Goal: Task Accomplishment & Management: Use online tool/utility

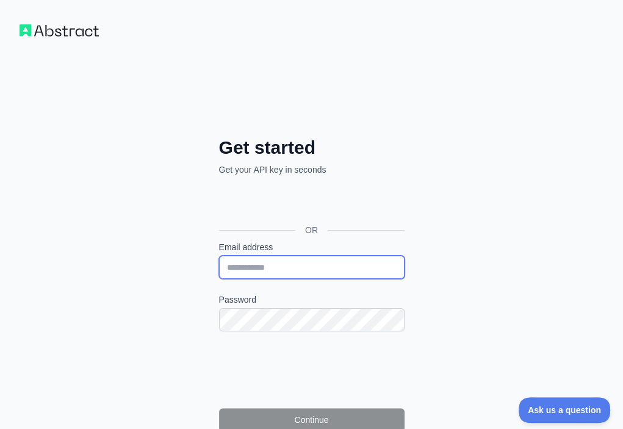
click at [219, 256] on input "Email address" at bounding box center [311, 267] width 185 height 23
paste input "**********"
type input "**********"
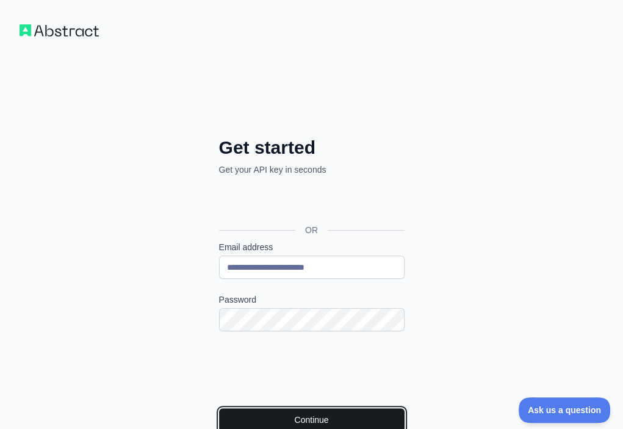
click at [219, 408] on button "Continue" at bounding box center [311, 419] width 185 height 23
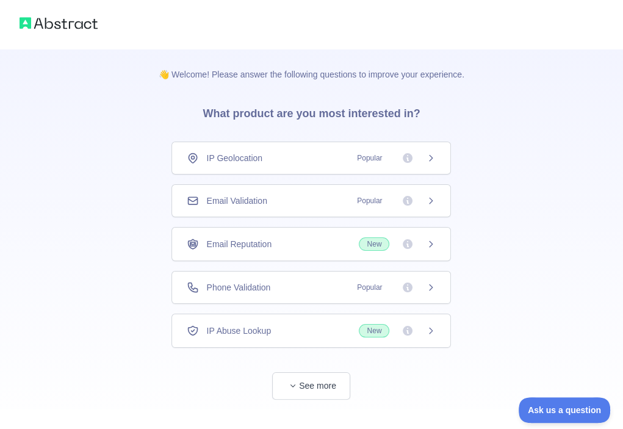
click at [286, 189] on div "Email Validation Popular" at bounding box center [310, 200] width 279 height 33
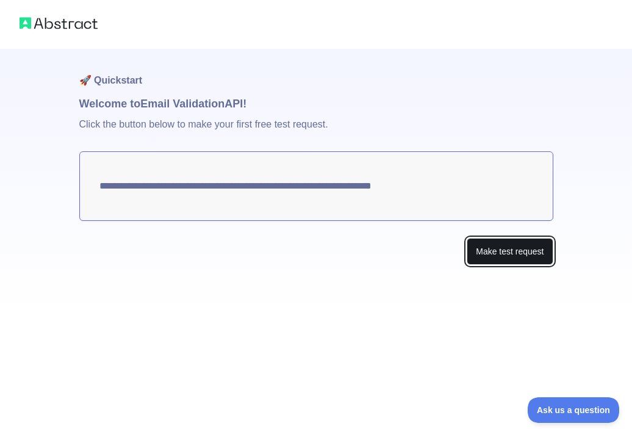
click at [474, 252] on button "Make test request" at bounding box center [510, 251] width 86 height 27
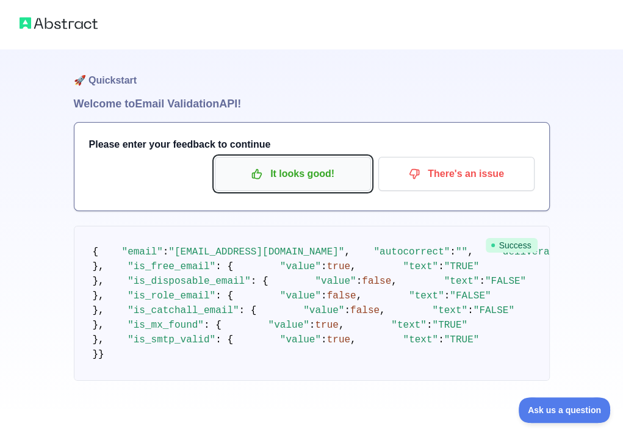
click at [289, 167] on p "It looks good!" at bounding box center [293, 174] width 138 height 21
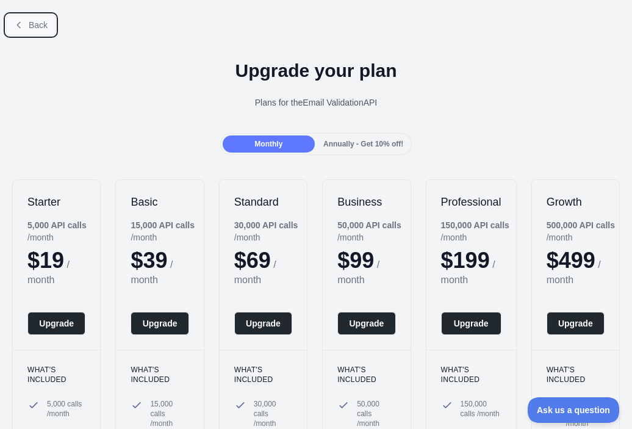
click at [34, 27] on span "Back" at bounding box center [38, 25] width 19 height 10
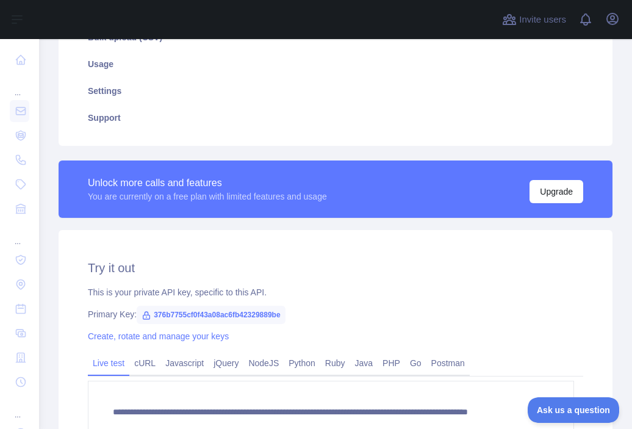
scroll to position [244, 0]
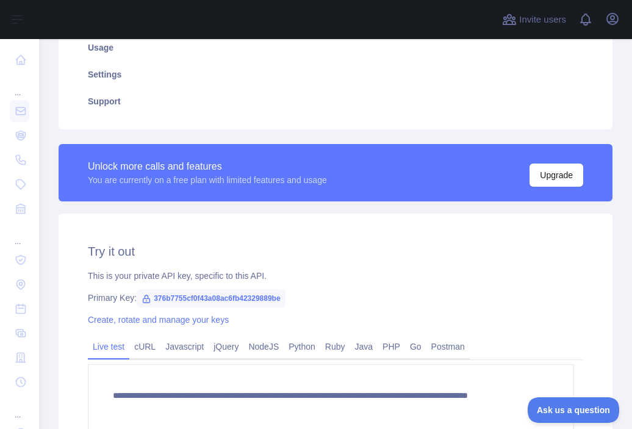
click at [245, 297] on span "376b7755cf0f43a08ac6fb42329889be" at bounding box center [211, 298] width 149 height 18
copy span "376b7755cf0f43a08ac6fb42329889be"
